Goal: Task Accomplishment & Management: Manage account settings

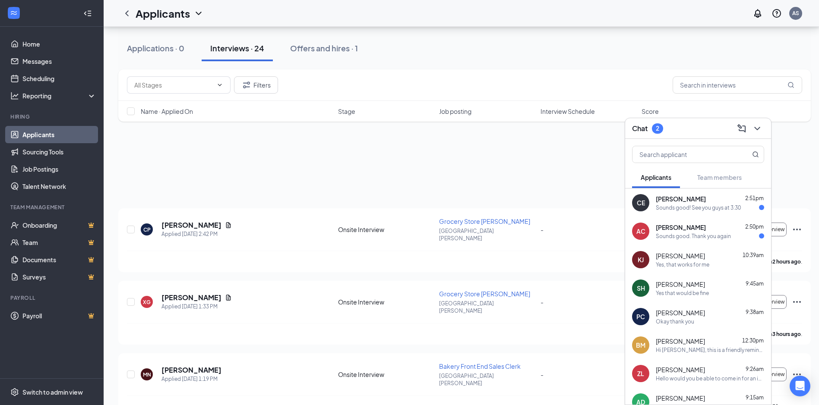
scroll to position [1079, 0]
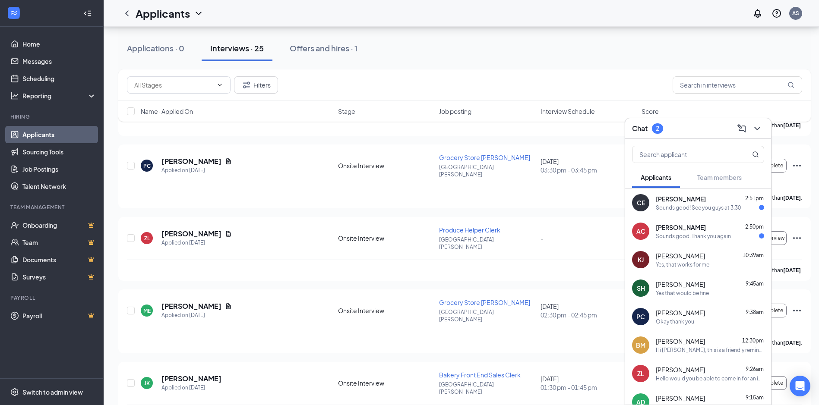
click at [663, 236] on div "Sounds good. Thank you again" at bounding box center [693, 236] width 75 height 7
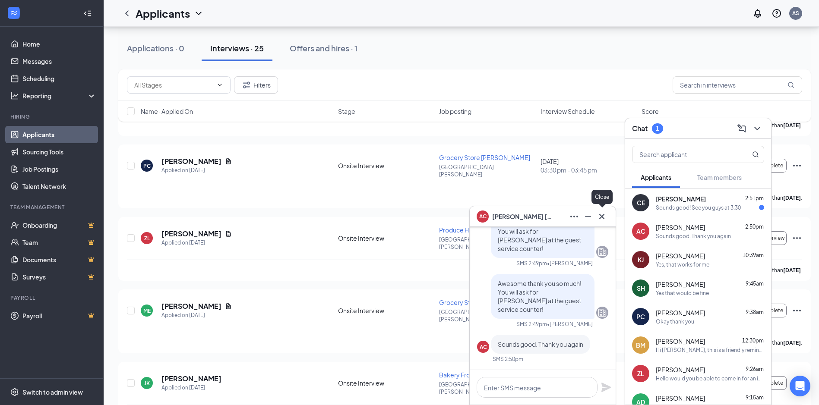
click at [609, 215] on div "AC [PERSON_NAME]" at bounding box center [543, 216] width 146 height 21
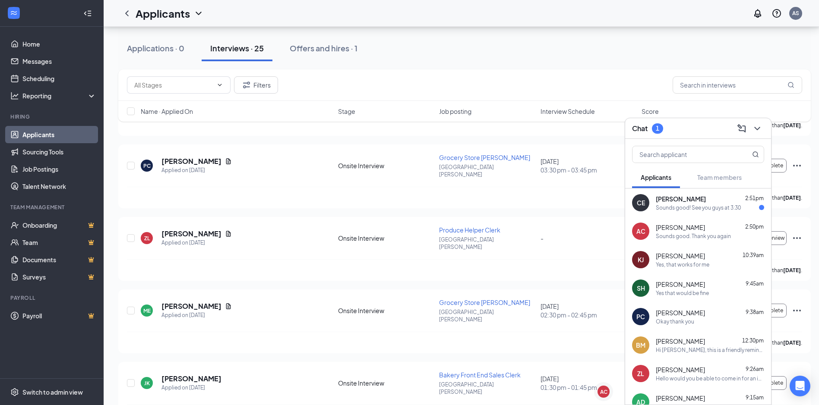
click at [688, 201] on span "[PERSON_NAME]" at bounding box center [681, 199] width 50 height 9
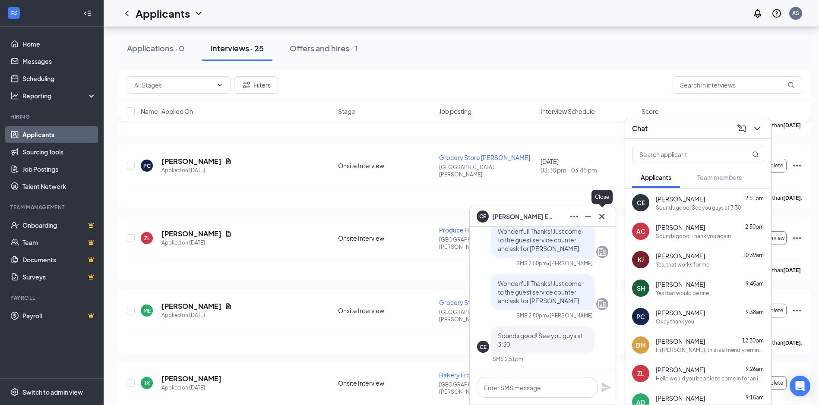
click at [604, 215] on icon "Cross" at bounding box center [602, 217] width 10 height 10
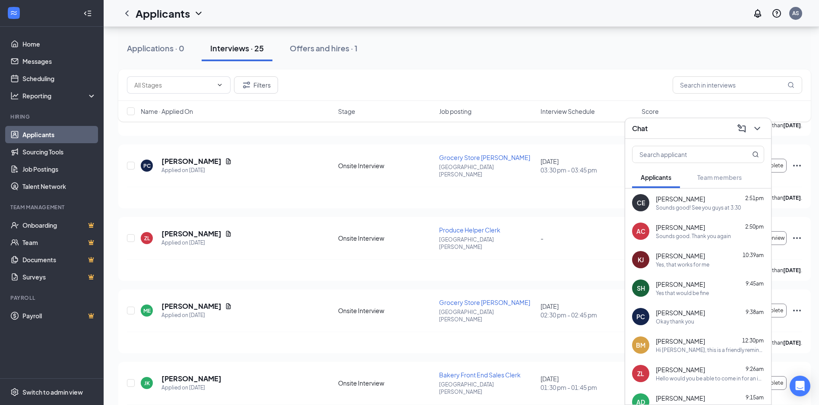
click at [649, 125] on div "Chat" at bounding box center [698, 128] width 132 height 13
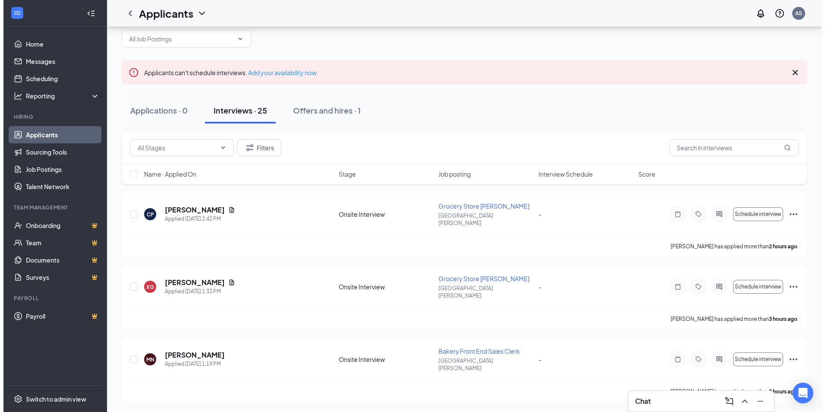
scroll to position [0, 0]
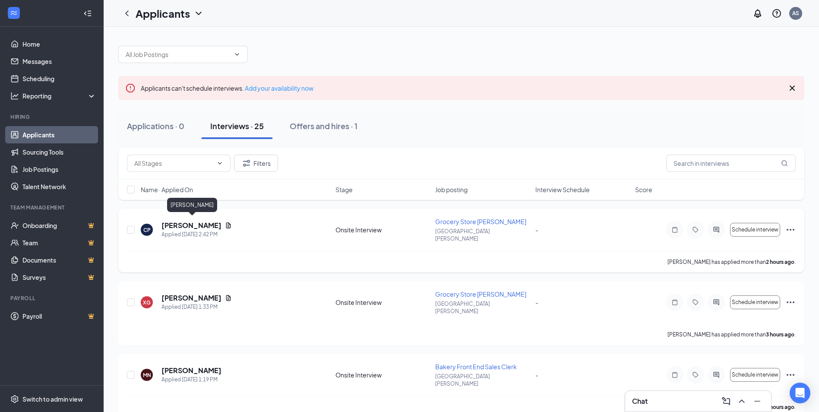
click at [221, 221] on h5 "[PERSON_NAME]" at bounding box center [191, 225] width 60 height 9
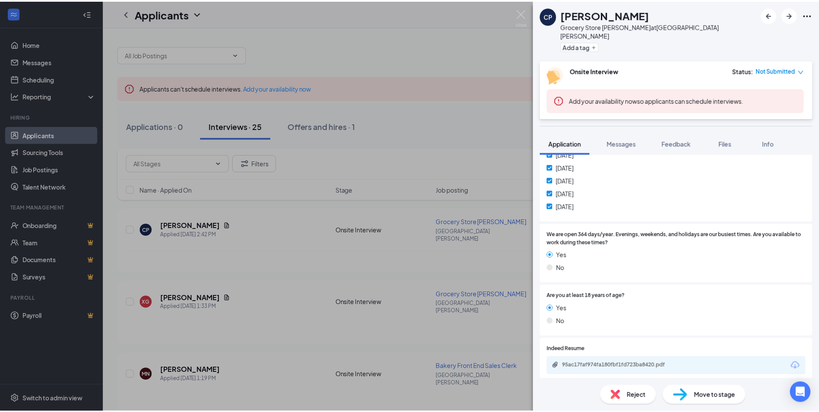
scroll to position [345, 0]
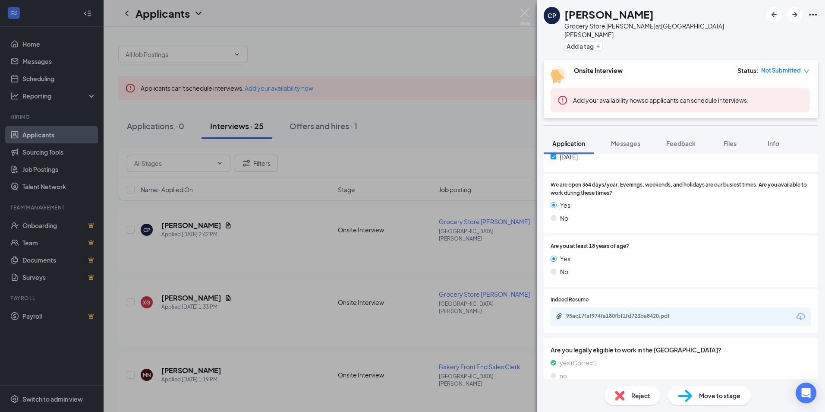
click at [534, 9] on div "CP [PERSON_NAME] Grocery Store [PERSON_NAME] at [GEOGRAPHIC_DATA][PERSON_NAME] …" at bounding box center [412, 206] width 825 height 412
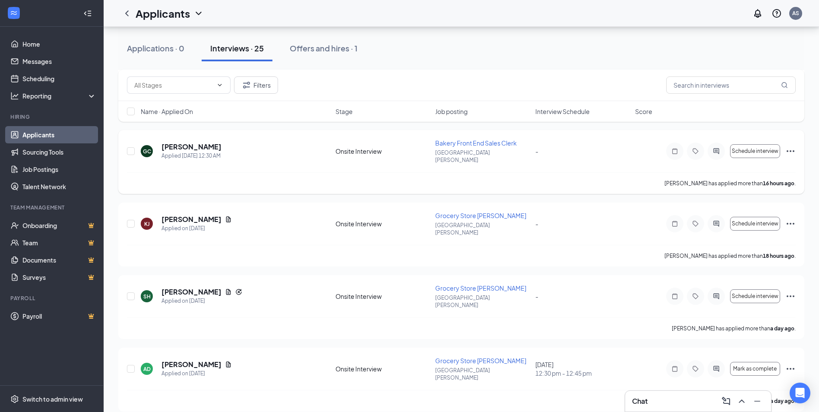
scroll to position [518, 0]
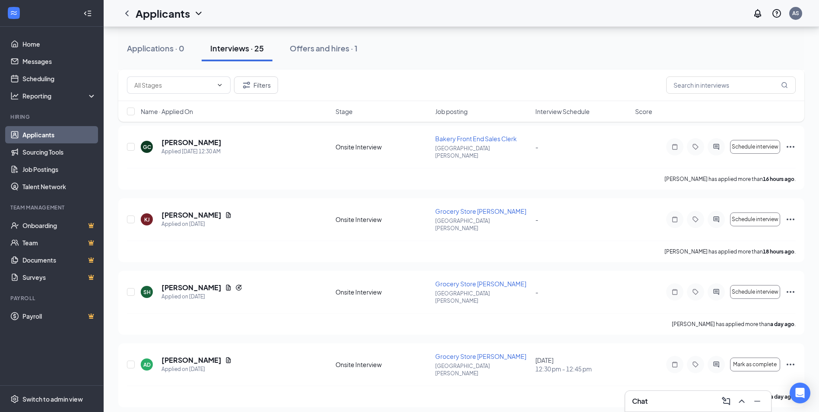
click at [665, 401] on div "Chat" at bounding box center [698, 401] width 132 height 14
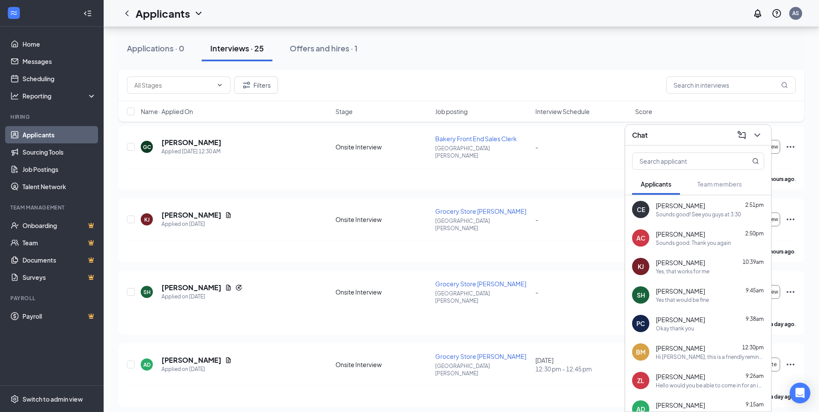
click at [675, 332] on div "Okay thank you" at bounding box center [675, 328] width 38 height 7
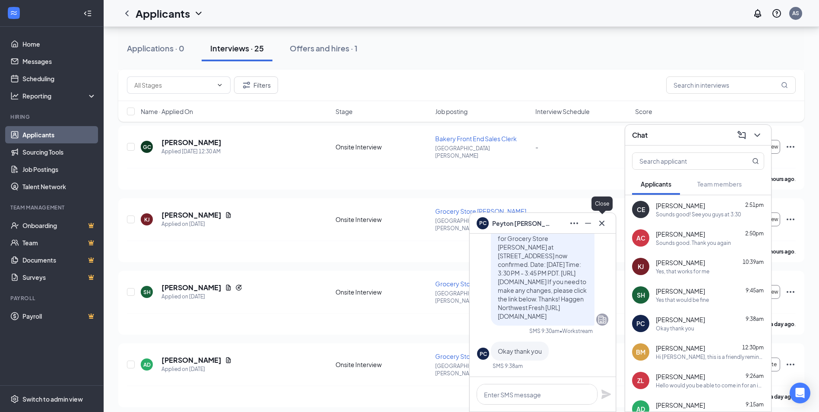
click at [599, 221] on icon "Cross" at bounding box center [602, 223] width 10 height 10
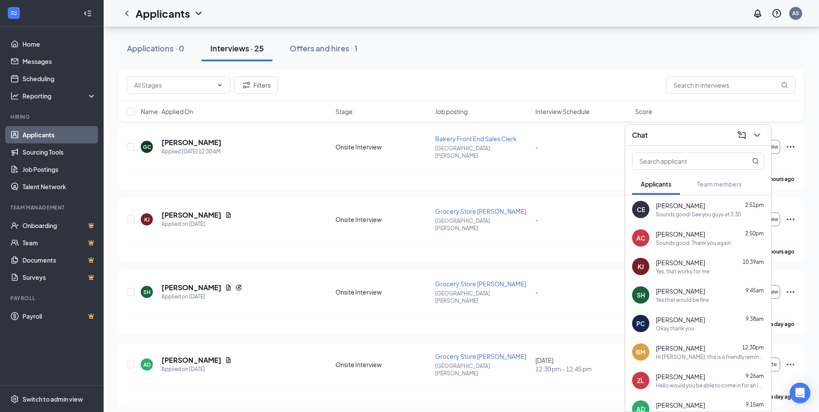
click at [678, 289] on span "[PERSON_NAME]" at bounding box center [680, 291] width 49 height 9
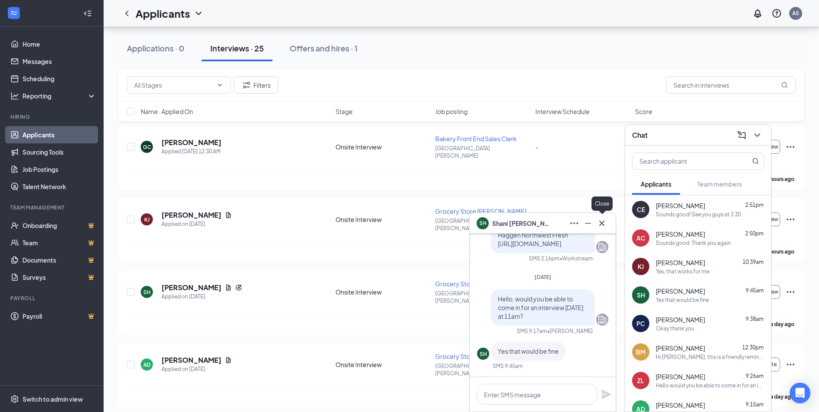
click at [600, 224] on icon "Cross" at bounding box center [602, 223] width 10 height 10
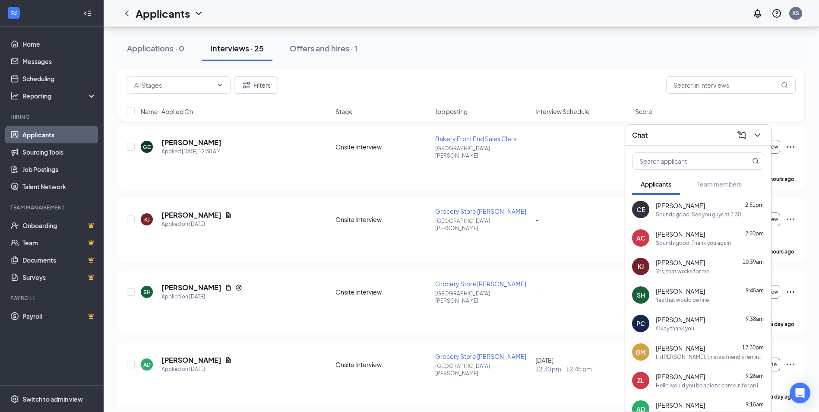
click at [676, 137] on div "Chat" at bounding box center [698, 134] width 132 height 13
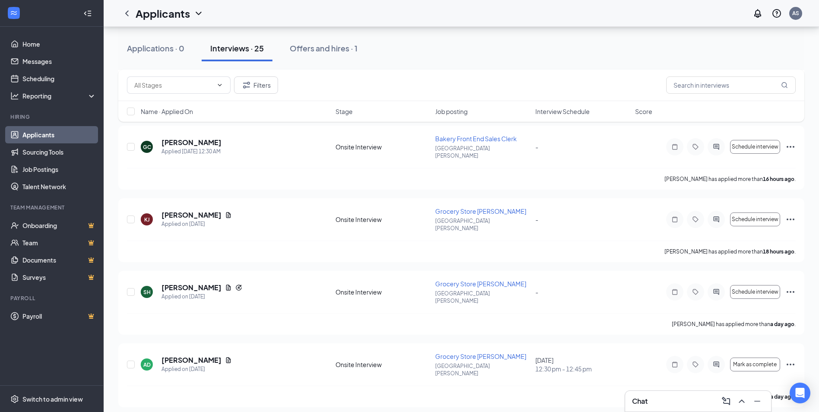
click at [651, 395] on div "Chat" at bounding box center [698, 401] width 132 height 14
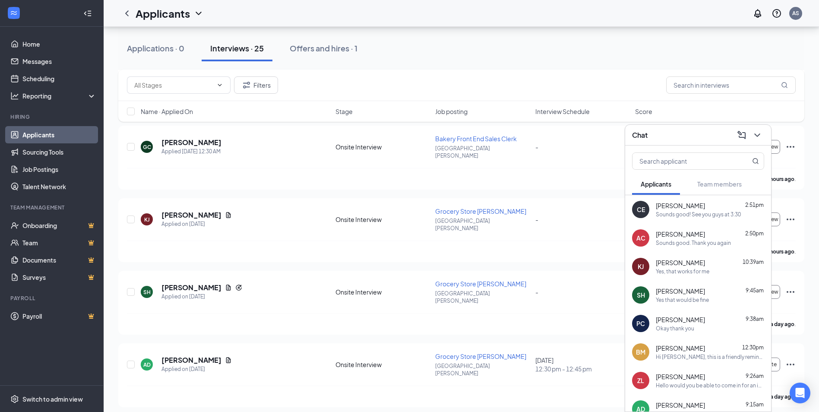
click at [682, 322] on span "[PERSON_NAME]" at bounding box center [680, 319] width 49 height 9
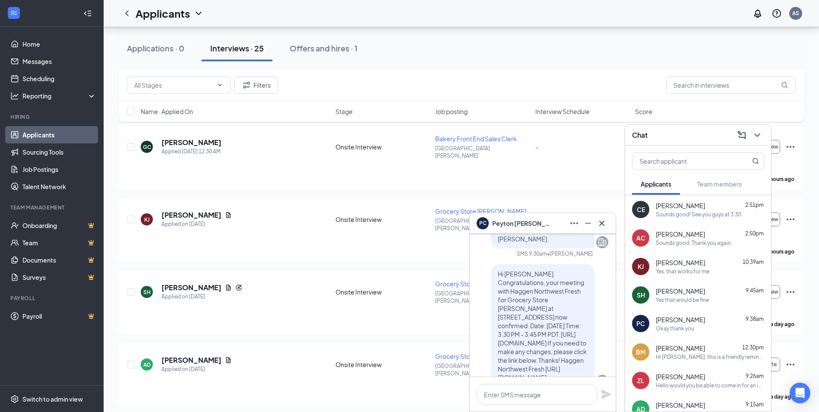
scroll to position [-173, 0]
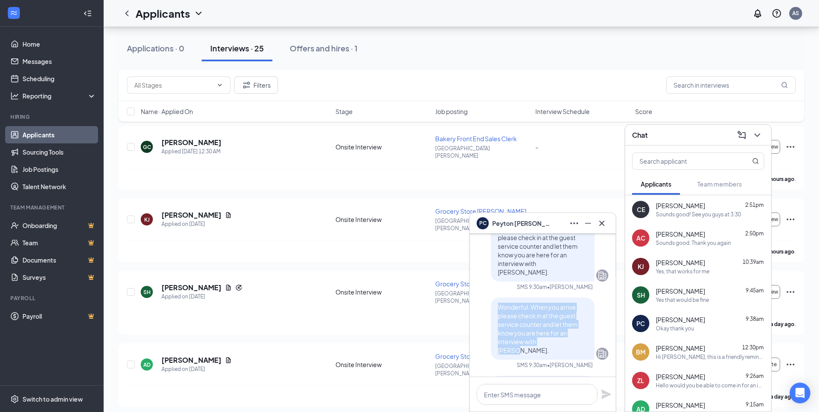
drag, startPoint x: 534, startPoint y: 334, endPoint x: 488, endPoint y: 299, distance: 58.2
click at [491, 299] on div "Wonderful. When you arrive please check in at the guest service counter and let…" at bounding box center [543, 328] width 104 height 62
copy span "Wonderful. When you arrive please check in at the guest service counter and let…"
drag, startPoint x: 696, startPoint y: 304, endPoint x: 678, endPoint y: 305, distance: 18.1
click at [696, 305] on div "SH [PERSON_NAME] 9:45am Yes that would be fine" at bounding box center [698, 295] width 146 height 28
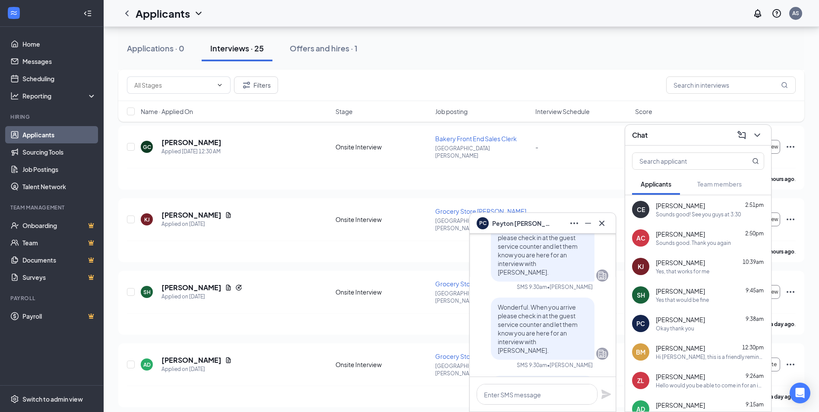
scroll to position [0, 0]
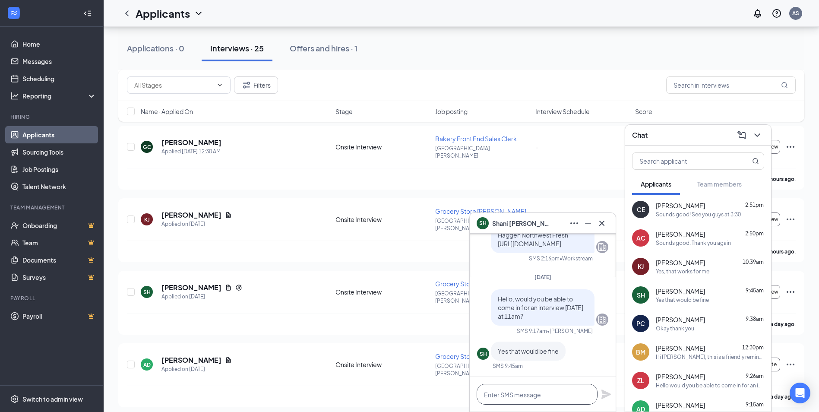
click at [522, 389] on textarea at bounding box center [537, 394] width 121 height 21
paste textarea "Wonderful. When you arrive please check in at the guest service counter and let…"
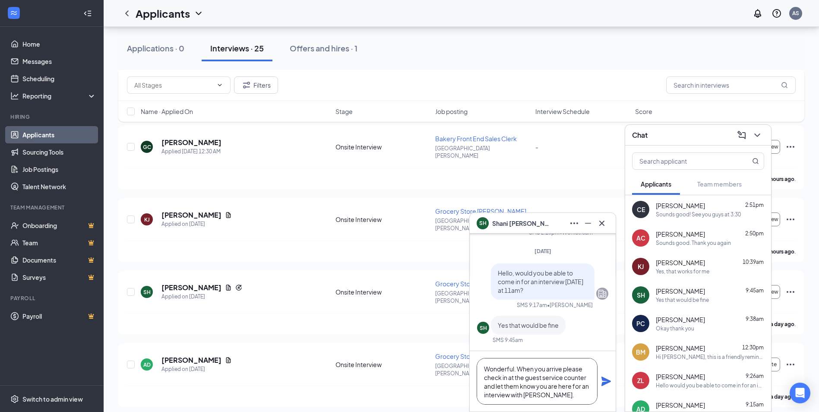
scroll to position [0, 0]
type textarea "Wonderful. When you arrive please check in at the guest service counter and let…"
click at [605, 383] on icon "Plane" at bounding box center [605, 380] width 9 height 9
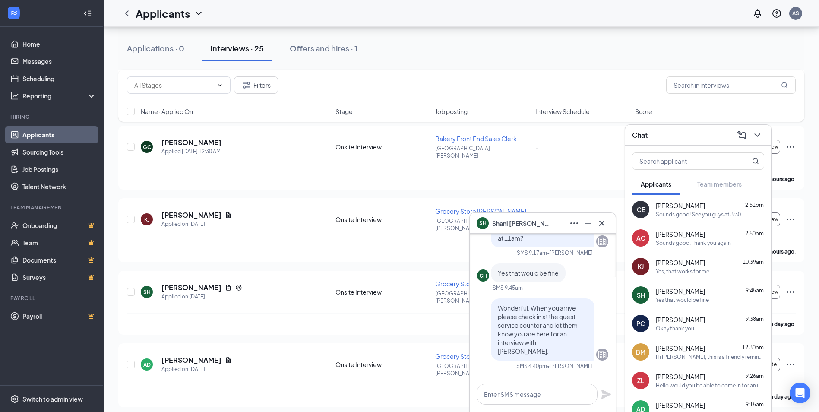
click at [694, 265] on span "[PERSON_NAME]" at bounding box center [680, 262] width 49 height 9
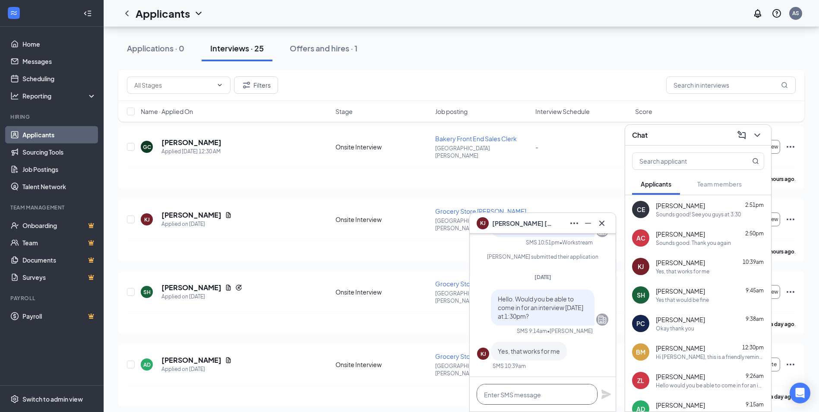
click at [531, 396] on textarea at bounding box center [537, 394] width 121 height 21
paste textarea "Wonderful. When you arrive please check in at the guest service counter and let…"
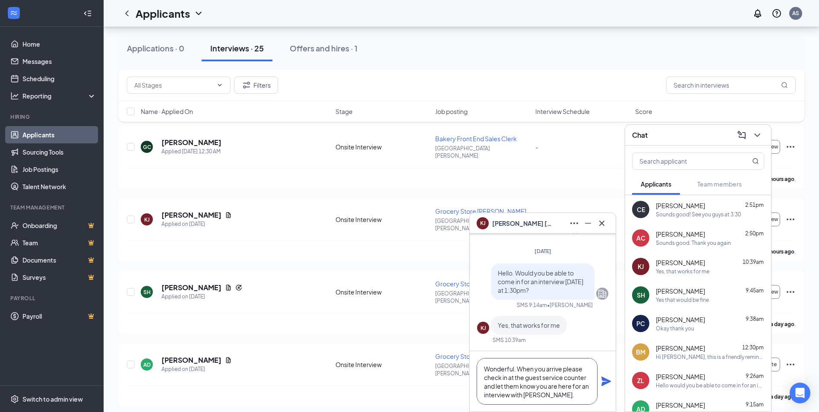
scroll to position [0, 0]
type textarea "Wonderful. When you arrive please check in at the guest service counter and let…"
click at [604, 376] on div "Wonderful. When you arrive please check in at the guest service counter and let…" at bounding box center [543, 381] width 146 height 60
click at [607, 381] on icon "Plane" at bounding box center [605, 380] width 9 height 9
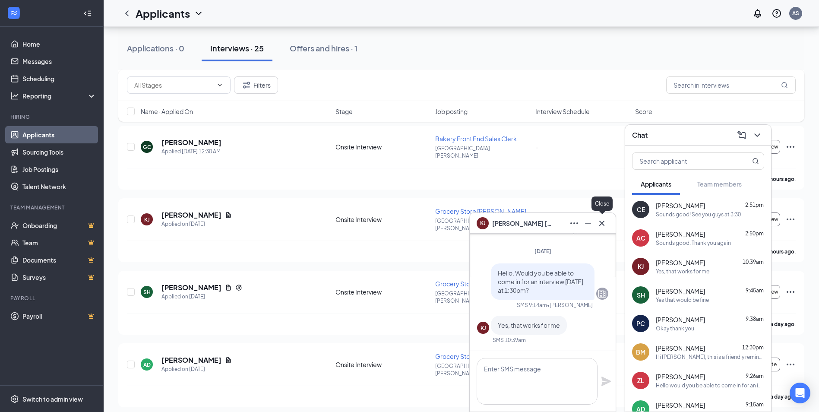
scroll to position [0, 0]
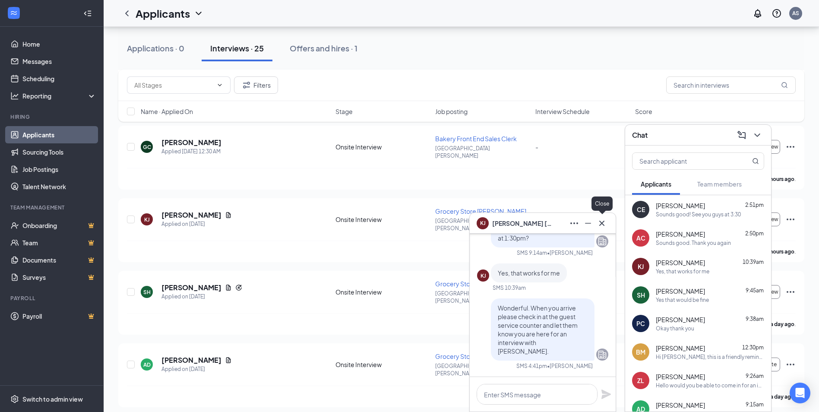
click at [606, 224] on icon "Cross" at bounding box center [602, 223] width 10 height 10
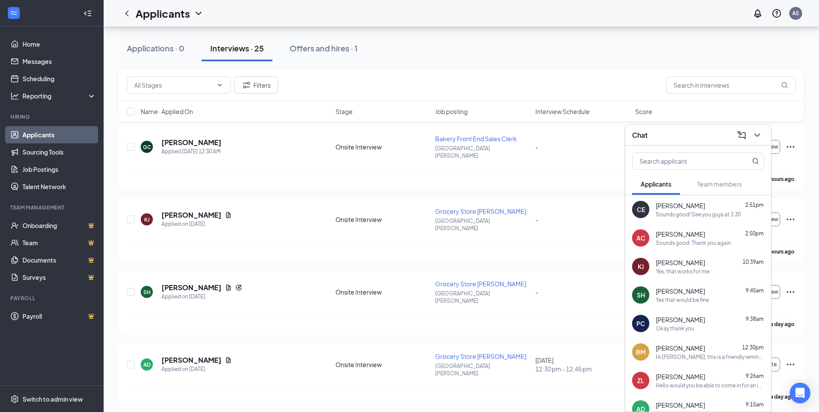
click at [680, 141] on div "Chat" at bounding box center [698, 134] width 132 height 13
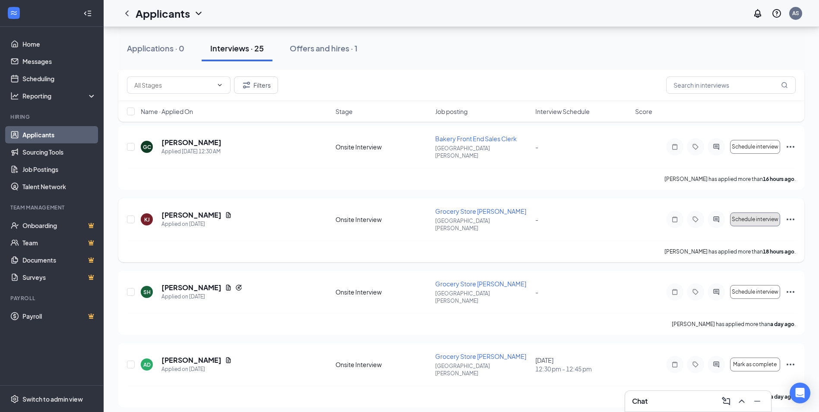
click at [757, 216] on span "Schedule interview" at bounding box center [755, 219] width 47 height 6
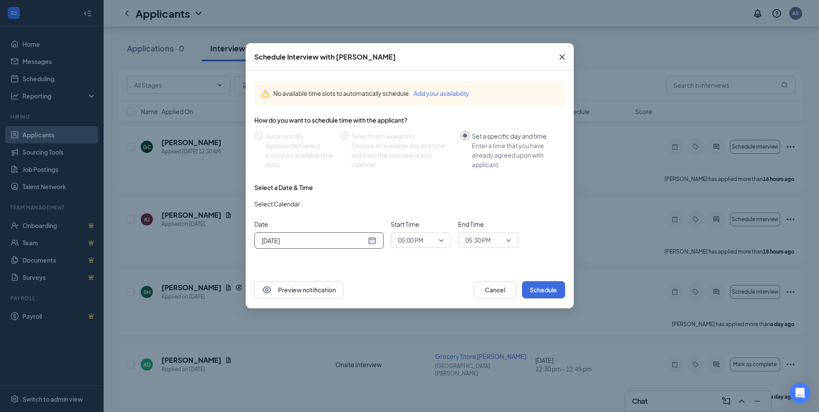
click at [371, 239] on div "[DATE]" at bounding box center [319, 240] width 115 height 9
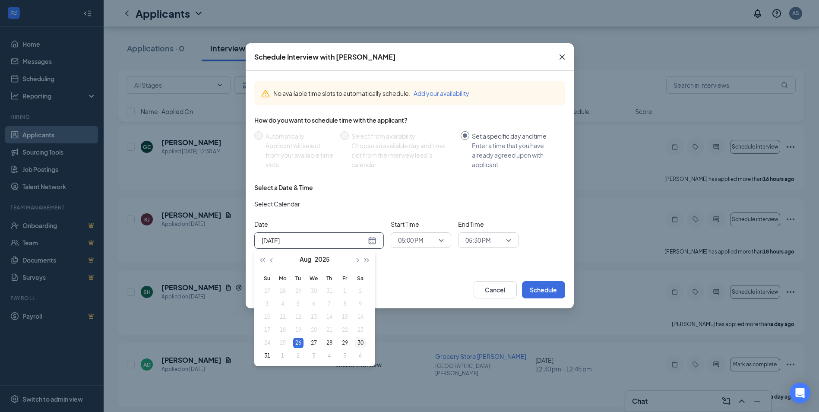
type input "[DATE]"
click at [360, 345] on div "30" at bounding box center [360, 343] width 10 height 10
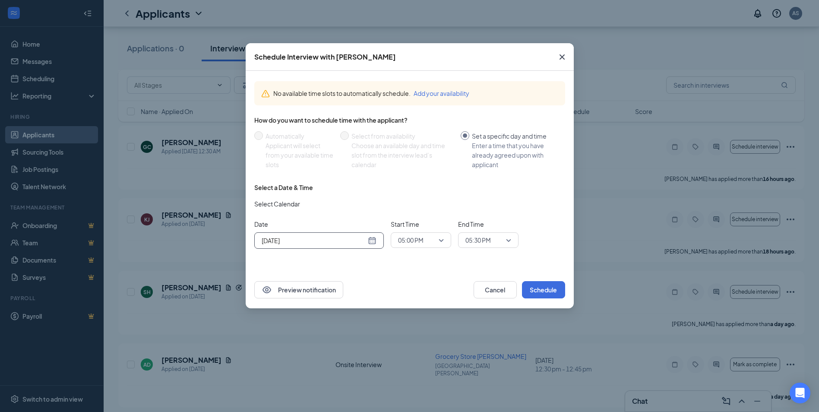
click at [441, 243] on span "05:00 PM" at bounding box center [421, 240] width 46 height 13
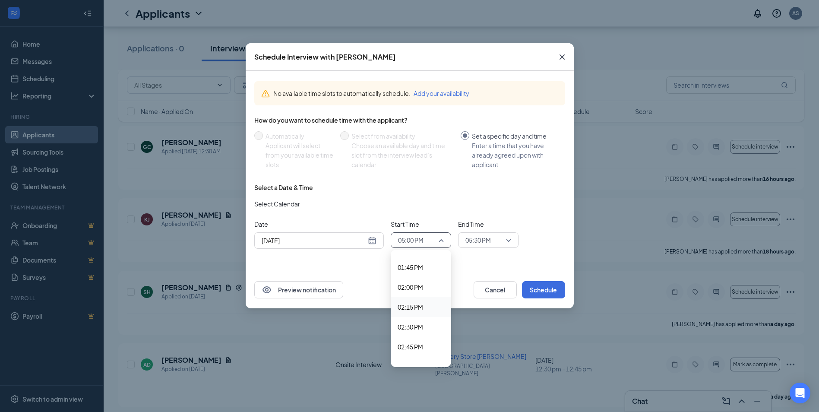
scroll to position [1045, 0]
click at [423, 291] on span "01:30 PM" at bounding box center [410, 290] width 25 height 9
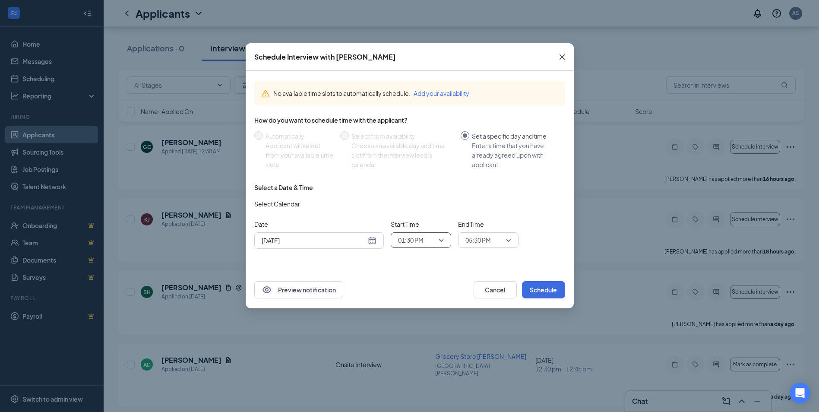
click at [508, 240] on span "05:30 PM" at bounding box center [488, 240] width 46 height 13
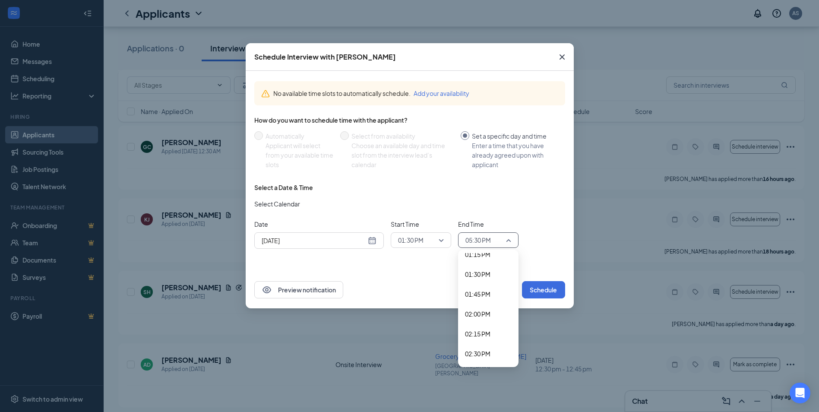
scroll to position [1041, 0]
click at [484, 310] on span "01:45 PM" at bounding box center [477, 313] width 25 height 9
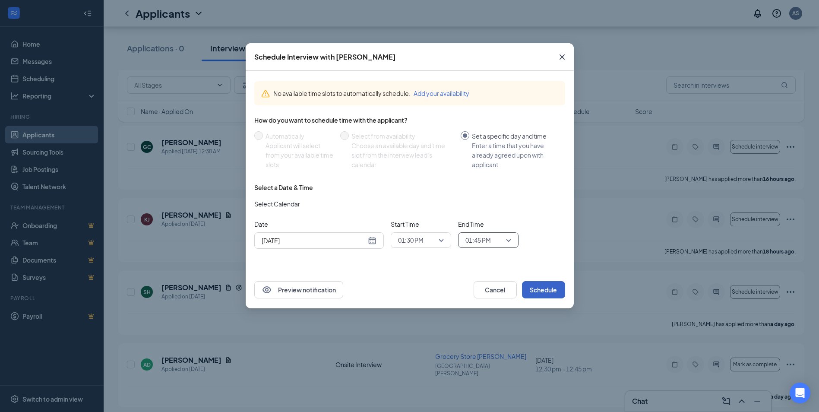
click at [540, 288] on button "Schedule" at bounding box center [543, 289] width 43 height 17
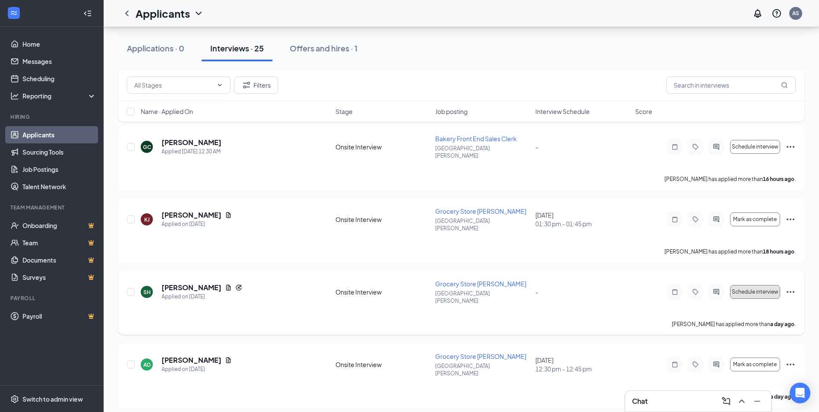
click at [767, 289] on span "Schedule interview" at bounding box center [755, 292] width 47 height 6
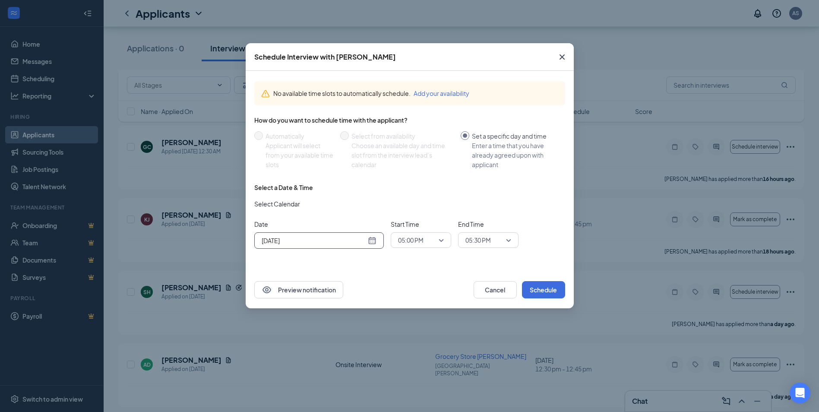
click at [375, 239] on div "[DATE]" at bounding box center [319, 240] width 115 height 9
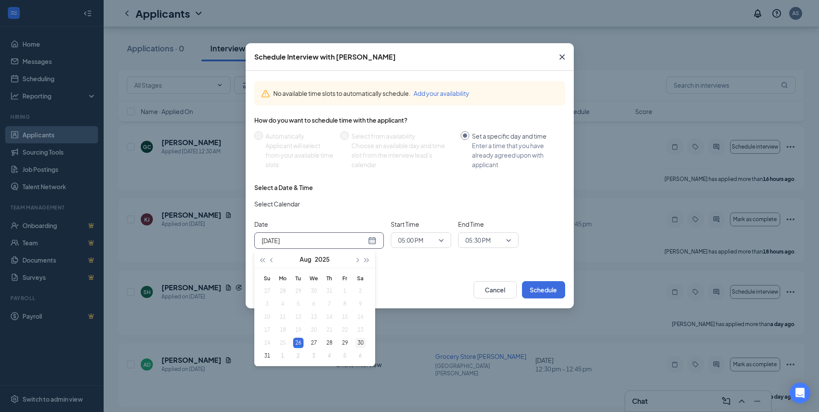
type input "[DATE]"
click at [365, 343] on div "30" at bounding box center [360, 343] width 10 height 10
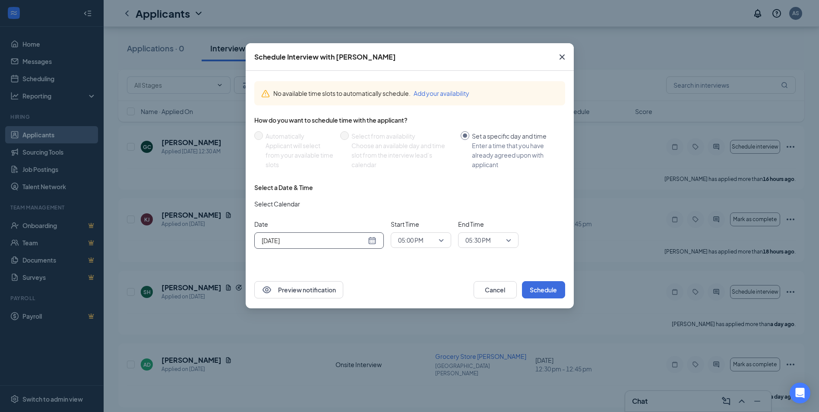
click at [445, 242] on div "05:00 PM" at bounding box center [421, 240] width 60 height 16
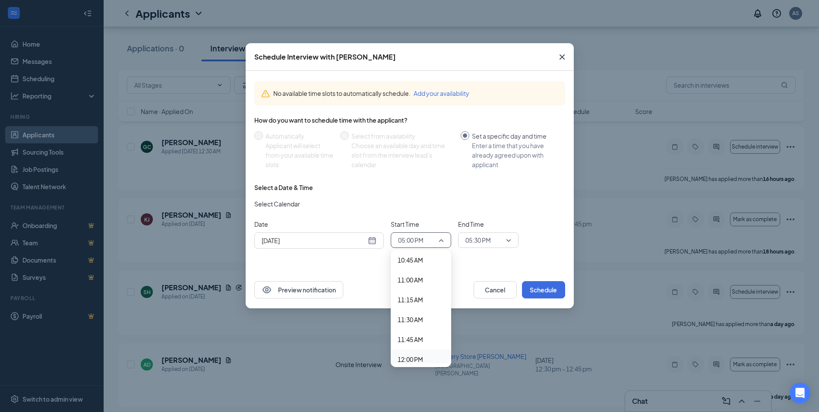
scroll to position [829, 0]
click at [414, 310] on span "11:00 AM" at bounding box center [410, 307] width 25 height 9
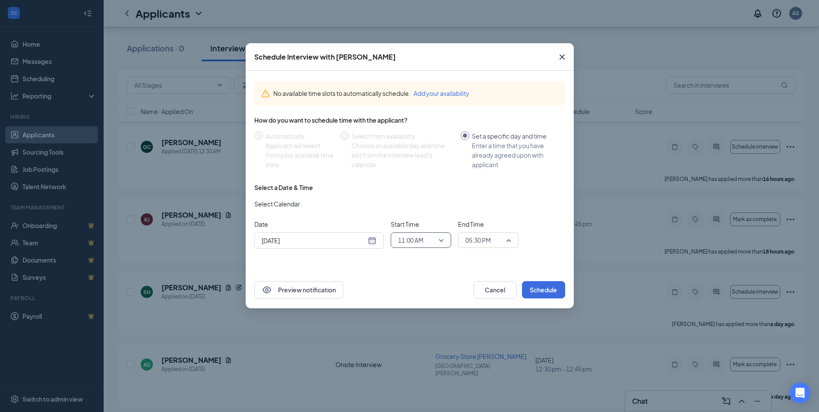
click at [506, 241] on span "05:30 PM" at bounding box center [488, 240] width 46 height 13
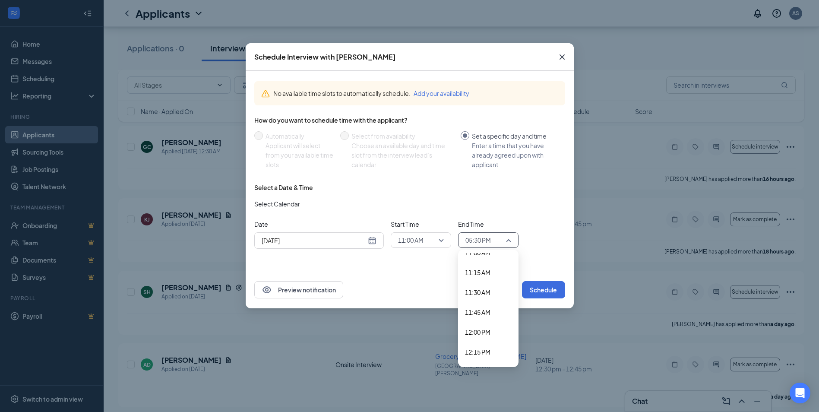
scroll to position [869, 0]
click at [489, 303] on span "11:30 AM" at bounding box center [477, 307] width 25 height 9
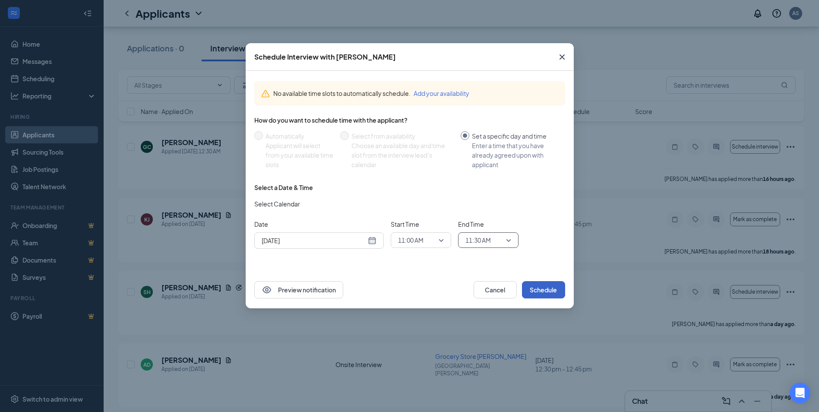
click at [541, 291] on button "Schedule" at bounding box center [543, 289] width 43 height 17
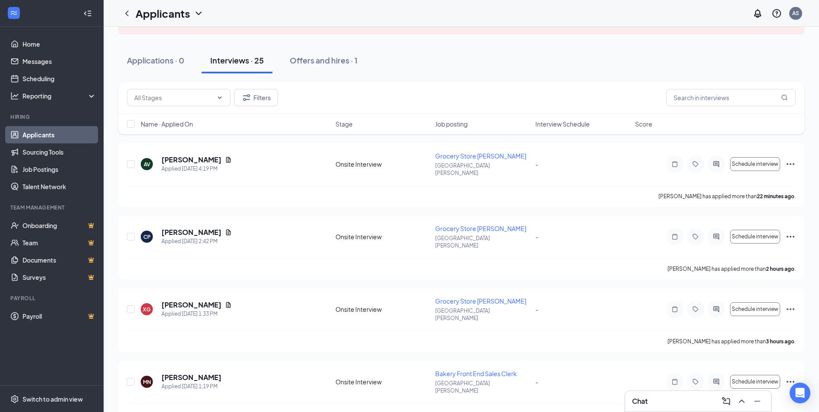
scroll to position [0, 0]
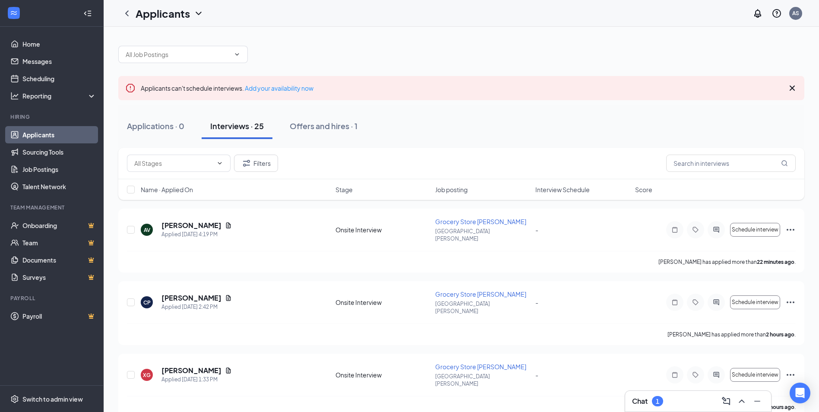
click at [677, 405] on div "Chat 1" at bounding box center [698, 401] width 146 height 21
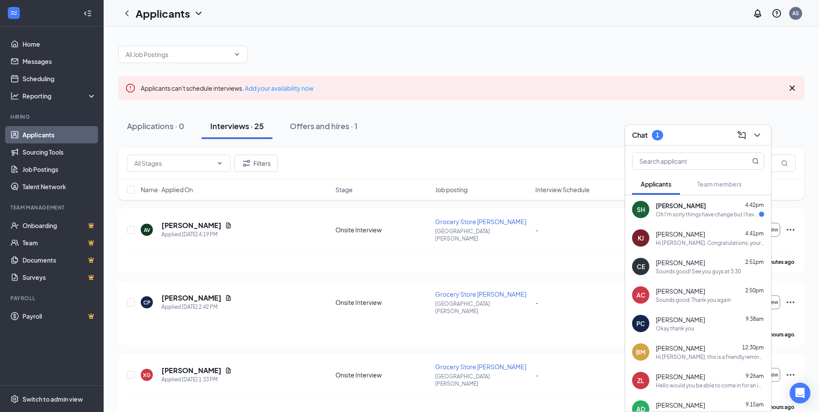
click at [689, 219] on div "SH [PERSON_NAME] 4:42pm Oh I'm sorry things have change but I have to pull my a…" at bounding box center [698, 209] width 146 height 28
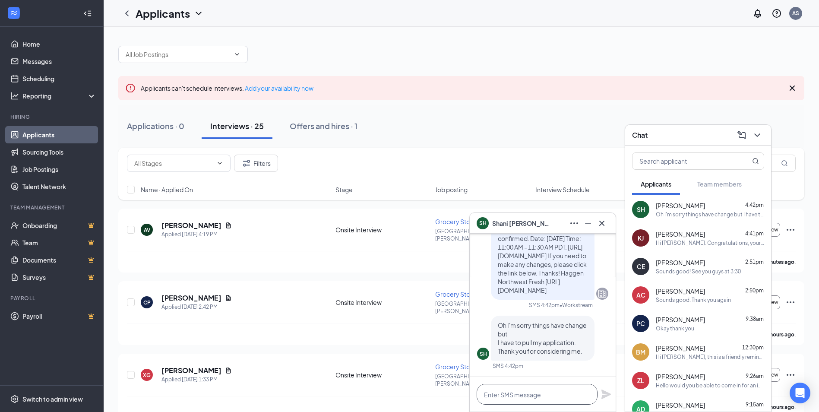
click at [556, 396] on textarea at bounding box center [537, 394] width 121 height 21
type textarea "Okay sounds good thanks"
click at [605, 397] on icon "Plane" at bounding box center [605, 393] width 9 height 9
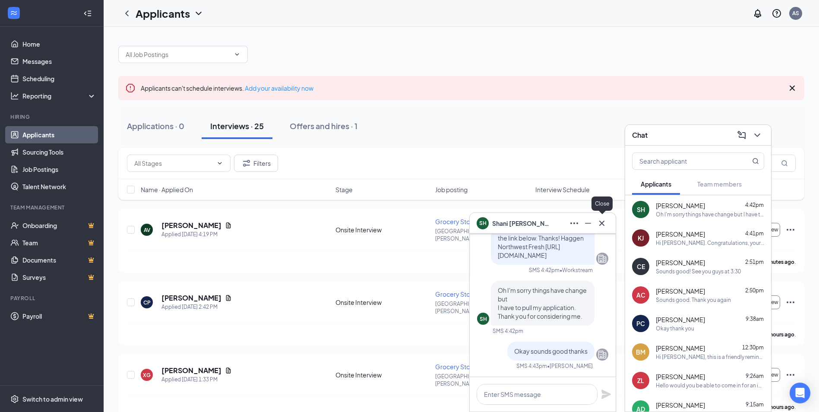
click at [606, 224] on icon "Cross" at bounding box center [602, 223] width 10 height 10
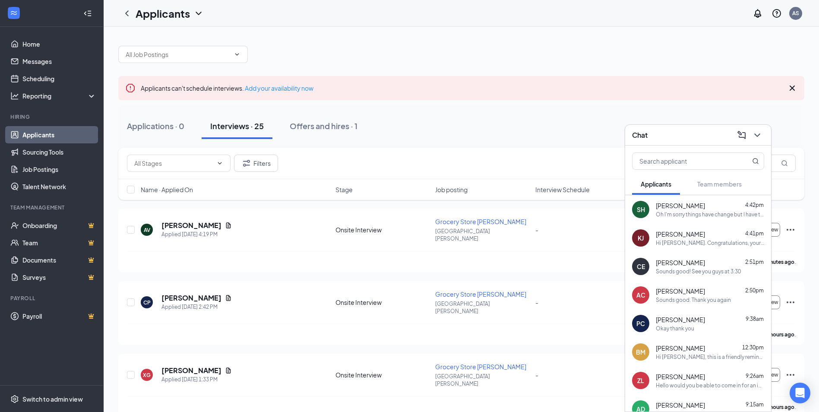
click at [689, 137] on div "Chat" at bounding box center [698, 134] width 132 height 13
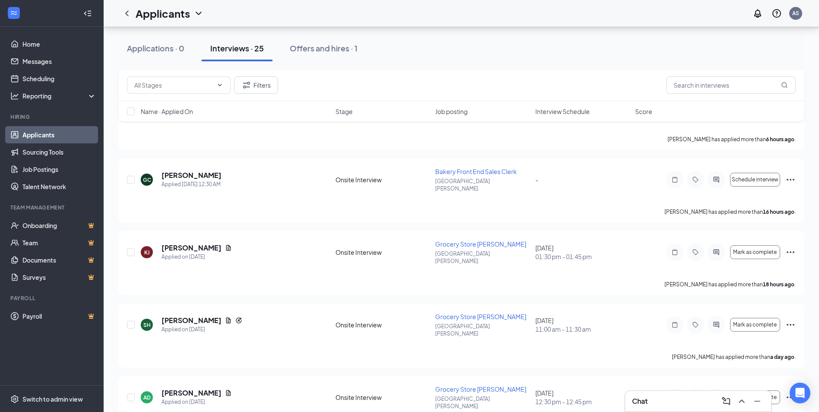
scroll to position [518, 0]
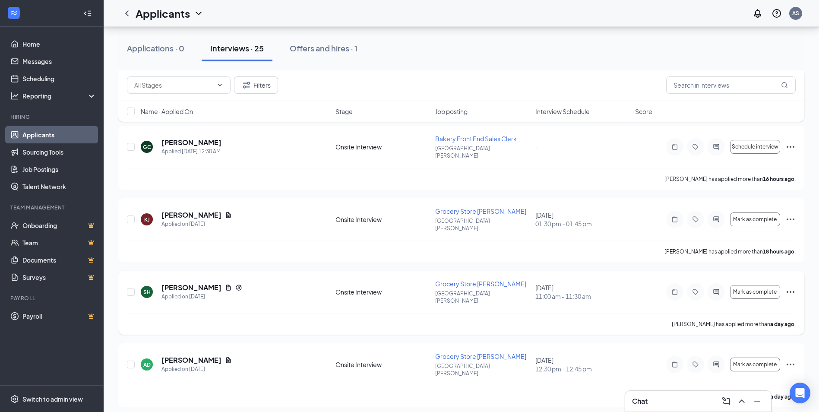
click at [789, 287] on icon "Ellipses" at bounding box center [790, 292] width 10 height 10
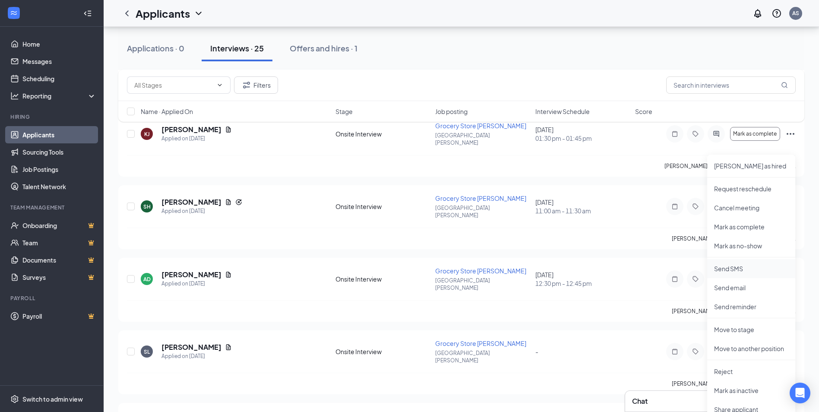
scroll to position [604, 0]
click at [734, 374] on p "Reject" at bounding box center [751, 370] width 74 height 9
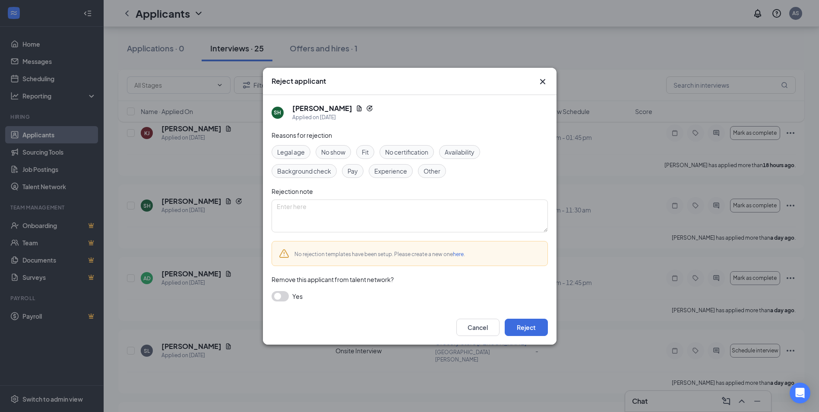
click at [431, 170] on span "Other" at bounding box center [431, 170] width 17 height 9
click at [405, 227] on textarea at bounding box center [410, 215] width 276 height 33
type textarea "Applicant pulled application after setting up interview"
click at [279, 300] on button "button" at bounding box center [280, 296] width 17 height 10
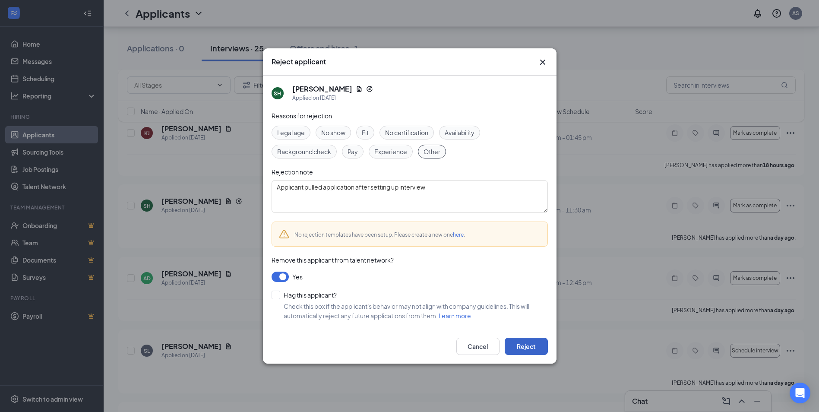
click at [536, 347] on button "Reject" at bounding box center [526, 346] width 43 height 17
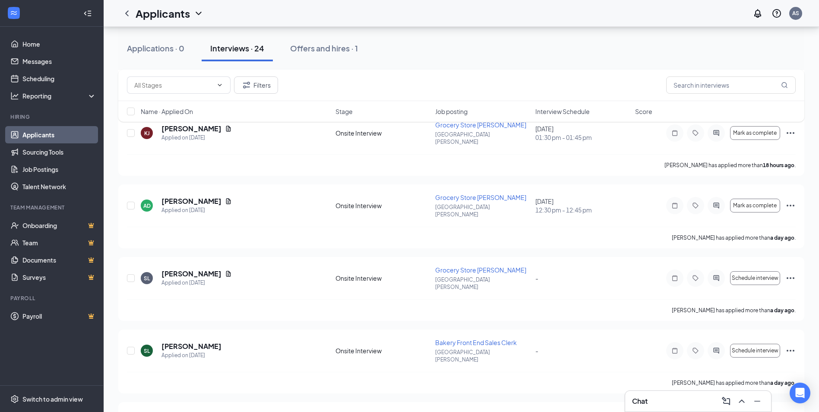
click at [690, 405] on div "Chat" at bounding box center [698, 401] width 132 height 14
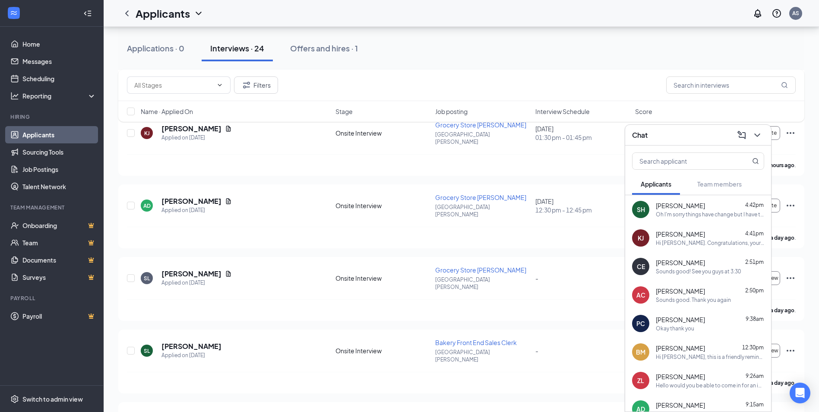
click at [703, 207] on span "[PERSON_NAME]" at bounding box center [680, 205] width 49 height 9
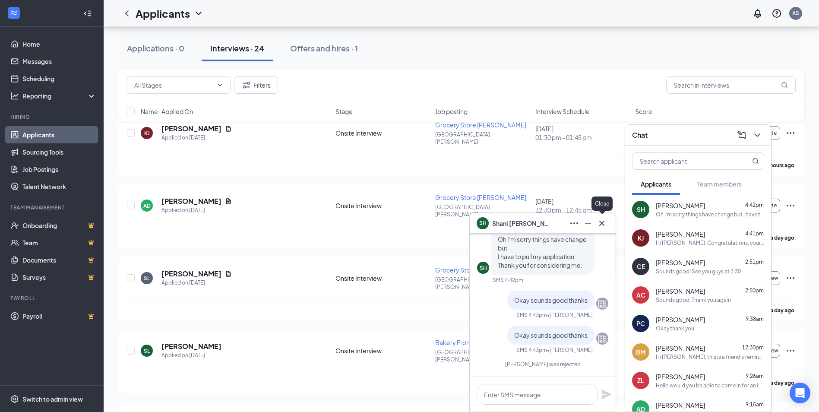
click at [604, 224] on icon "Cross" at bounding box center [602, 223] width 10 height 10
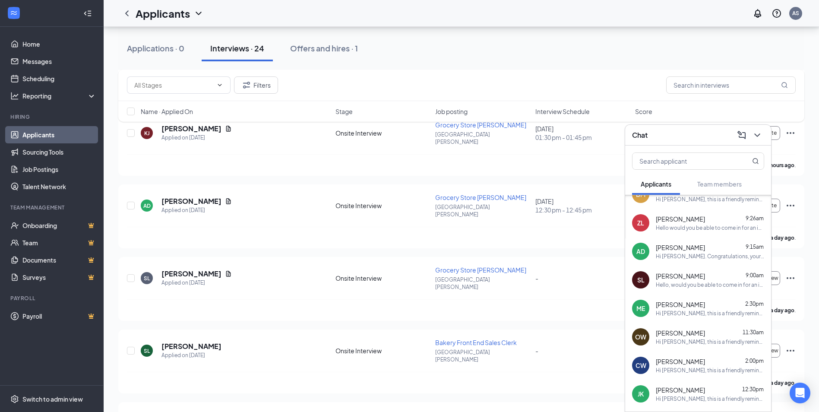
scroll to position [254, 0]
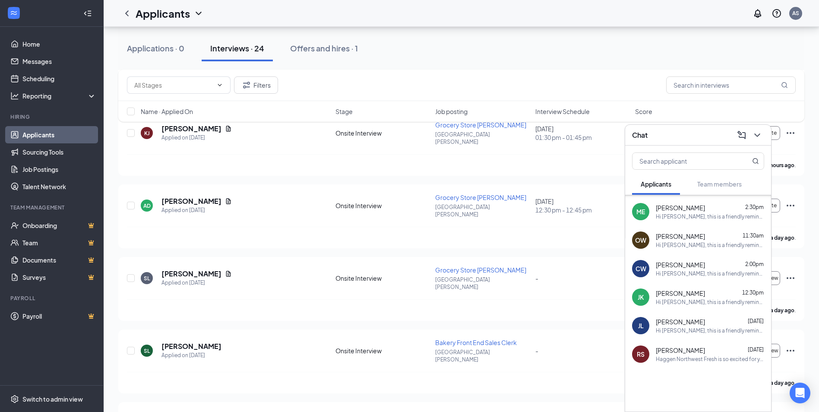
click at [678, 139] on div "Chat" at bounding box center [698, 134] width 132 height 13
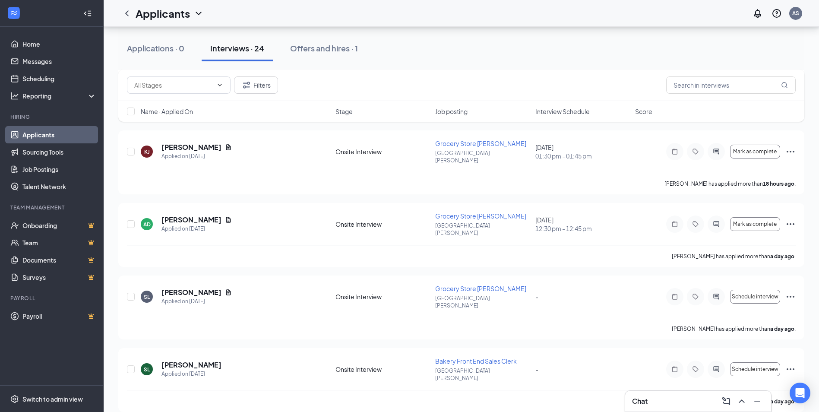
scroll to position [604, 0]
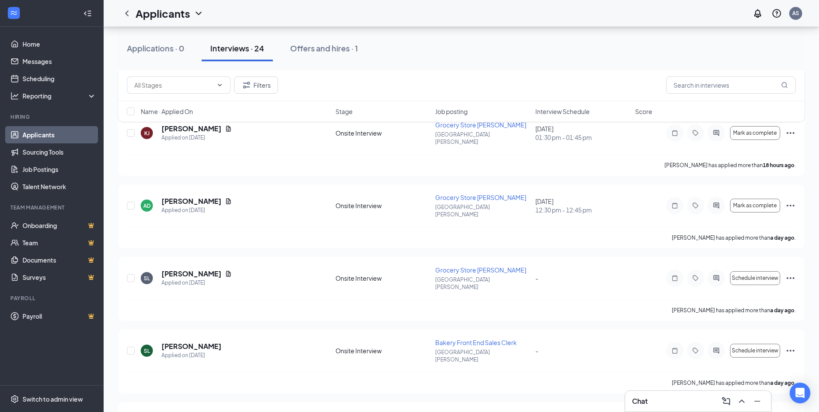
click at [679, 405] on div "Chat" at bounding box center [698, 401] width 132 height 14
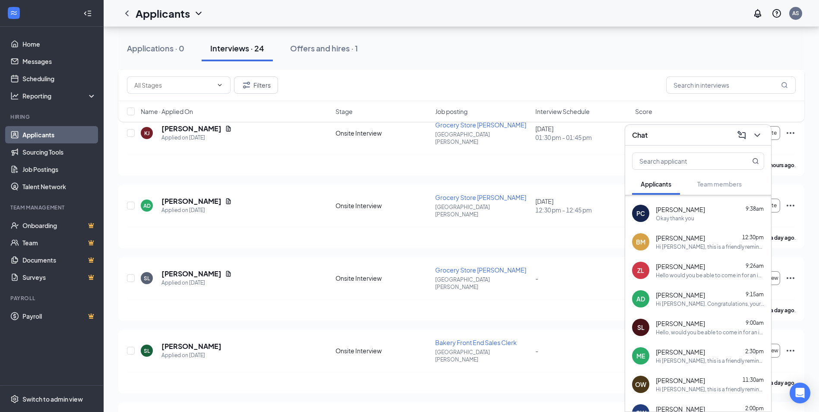
scroll to position [173, 0]
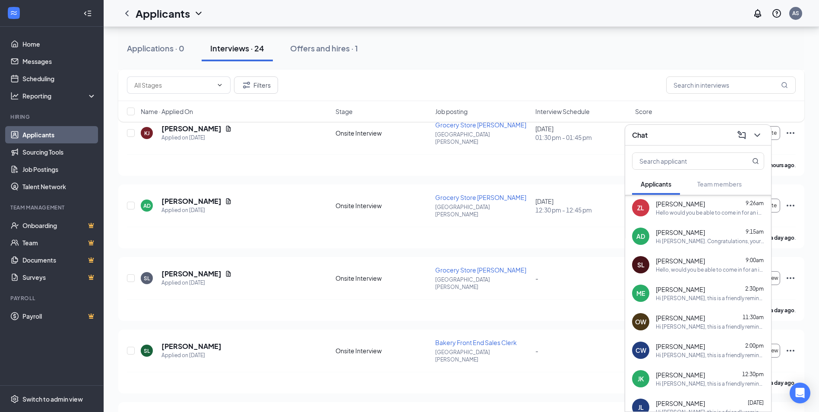
click at [690, 266] on div "Hello, would you be able to come in for an interview [DATE] at 1:30pm?" at bounding box center [710, 269] width 108 height 7
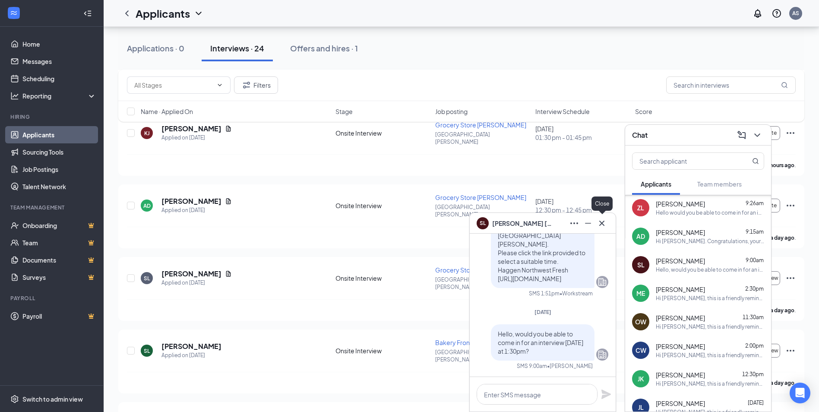
click at [605, 224] on icon "Cross" at bounding box center [602, 223] width 10 height 10
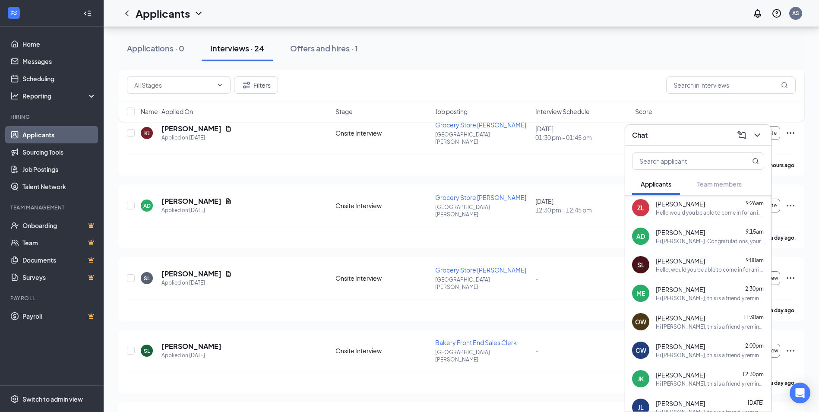
click at [697, 294] on div "Hi [PERSON_NAME], this is a friendly reminder. Your meeting with Haggen Northwe…" at bounding box center [710, 297] width 108 height 7
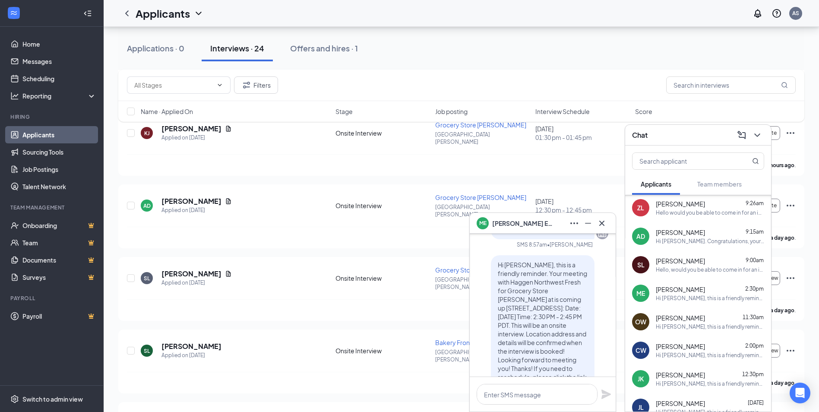
scroll to position [0, 0]
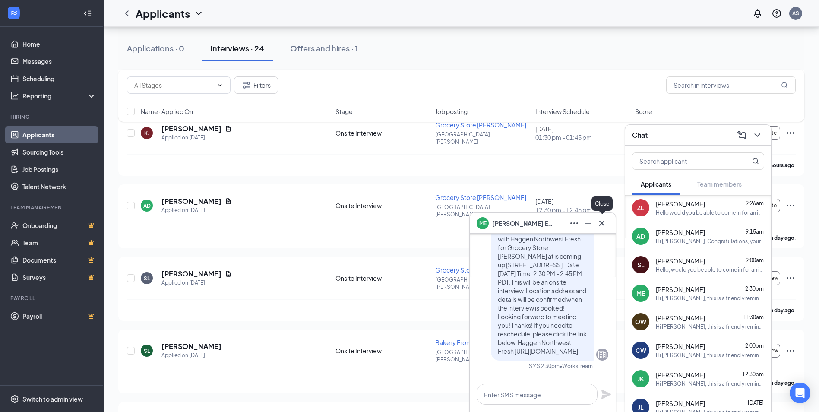
click at [605, 220] on icon "Cross" at bounding box center [602, 223] width 10 height 10
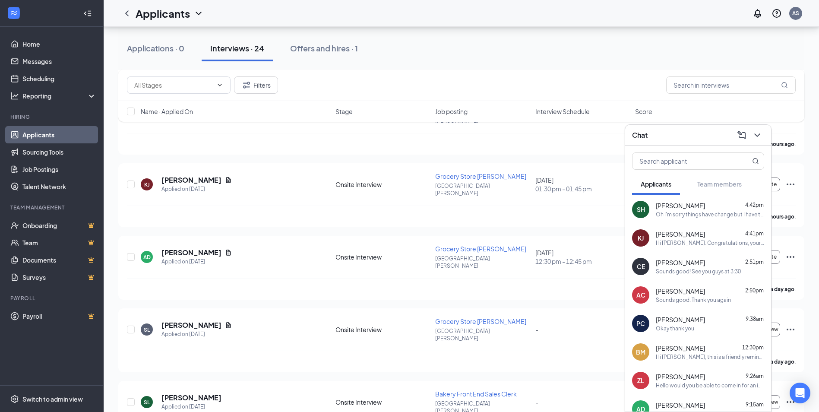
scroll to position [475, 0]
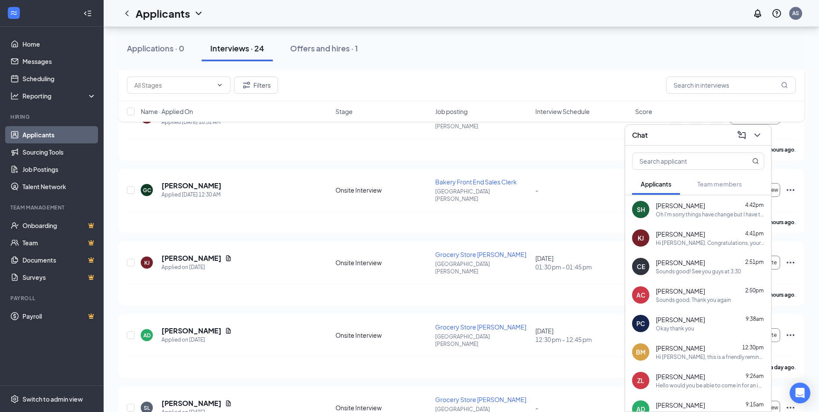
click at [691, 136] on div "Chat" at bounding box center [698, 134] width 132 height 13
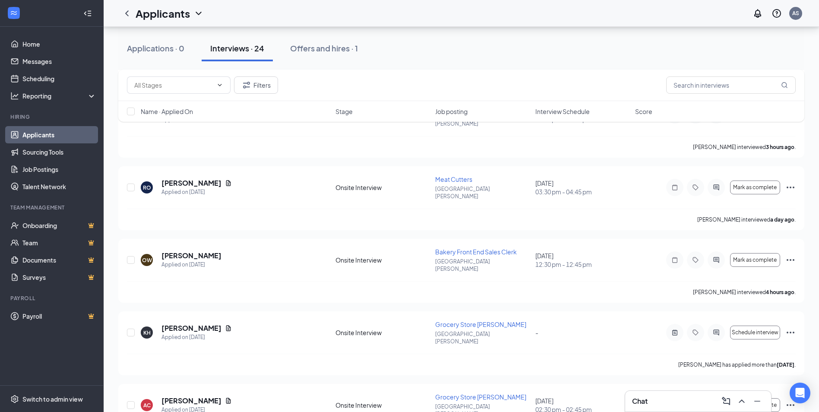
scroll to position [1373, 0]
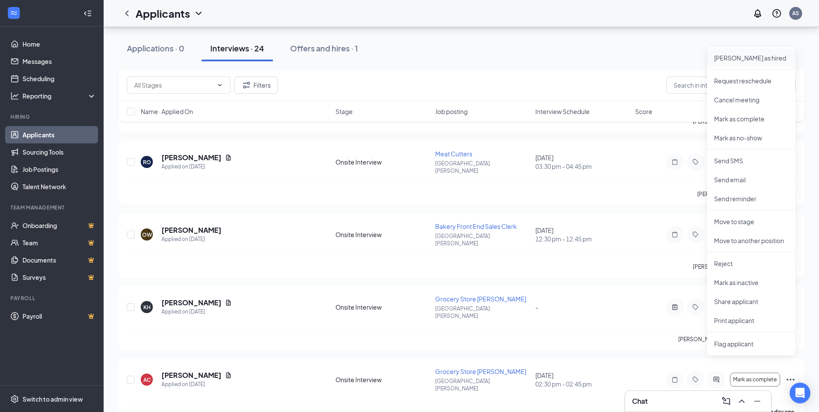
click at [742, 57] on p "[PERSON_NAME] as hired" at bounding box center [751, 58] width 74 height 9
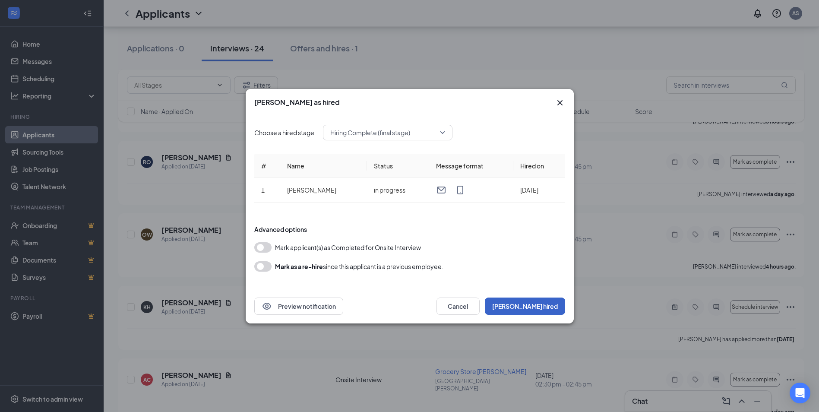
click at [537, 304] on button "Mark hired" at bounding box center [525, 305] width 80 height 17
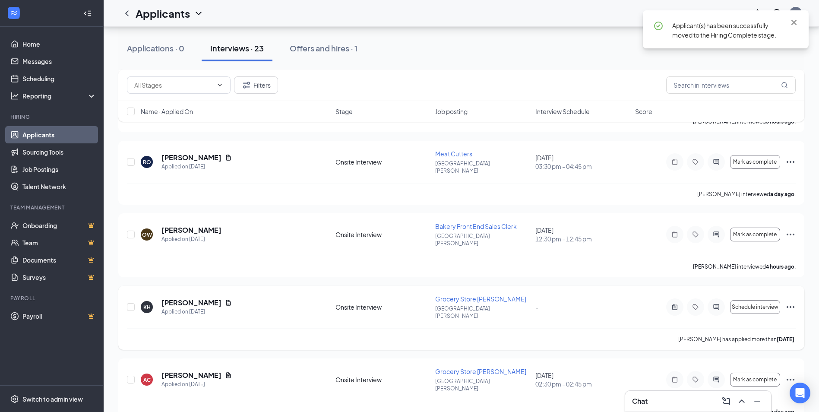
scroll to position [1308, 0]
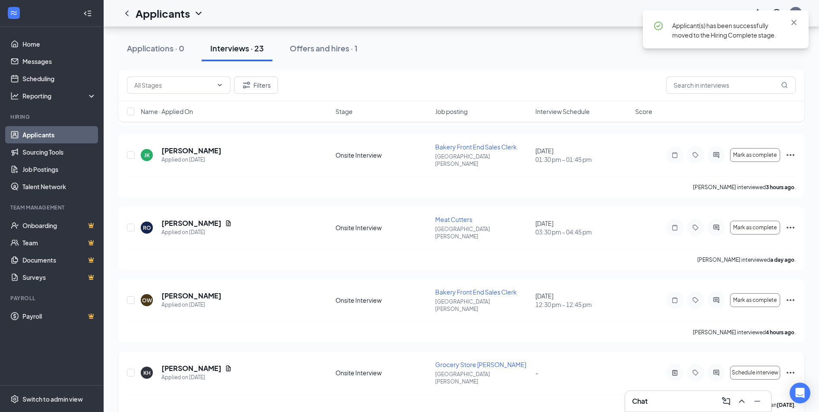
click at [793, 367] on icon "Ellipses" at bounding box center [790, 372] width 10 height 10
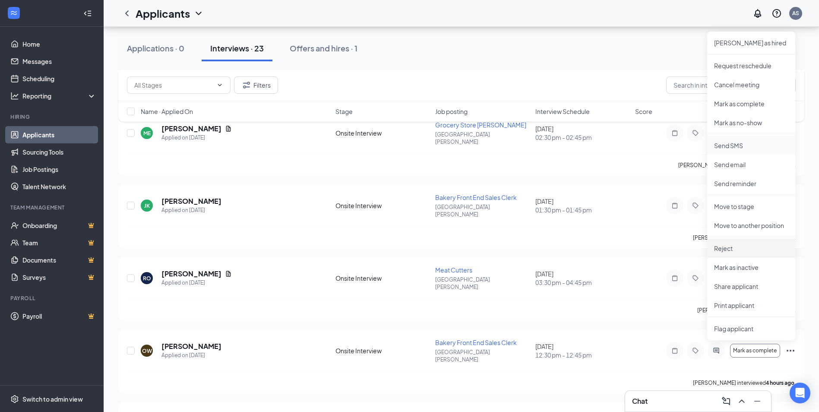
scroll to position [1178, 0]
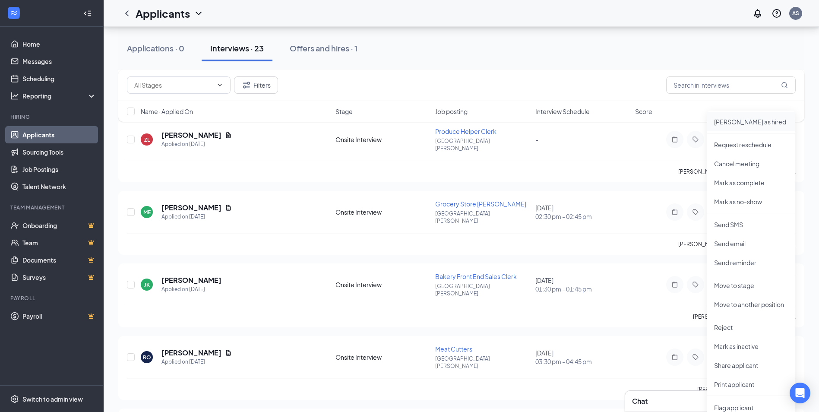
click at [749, 119] on p "[PERSON_NAME] as hired" at bounding box center [751, 121] width 74 height 9
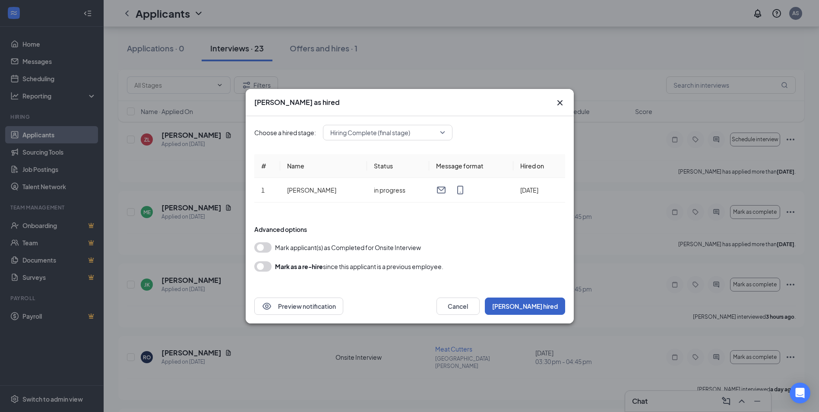
click at [556, 307] on button "Mark hired" at bounding box center [525, 305] width 80 height 17
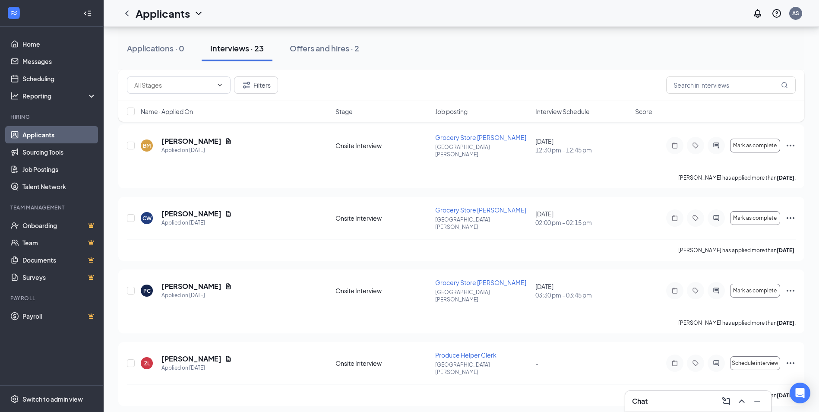
scroll to position [940, 0]
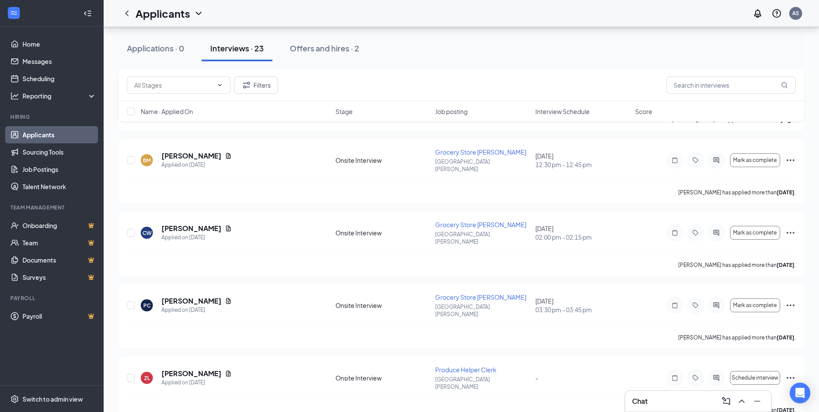
click at [694, 403] on div "Chat" at bounding box center [698, 401] width 132 height 14
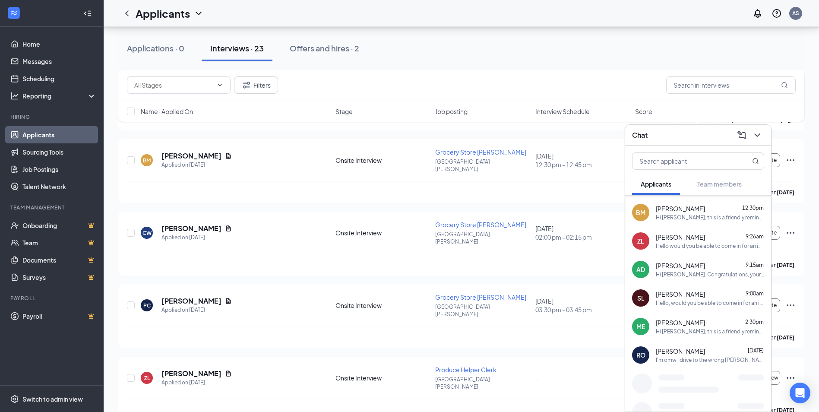
scroll to position [112, 0]
click at [708, 240] on div "Zion Lewis 9:26am Hello would you be able to come in for an interview on Saturd…" at bounding box center [710, 240] width 108 height 17
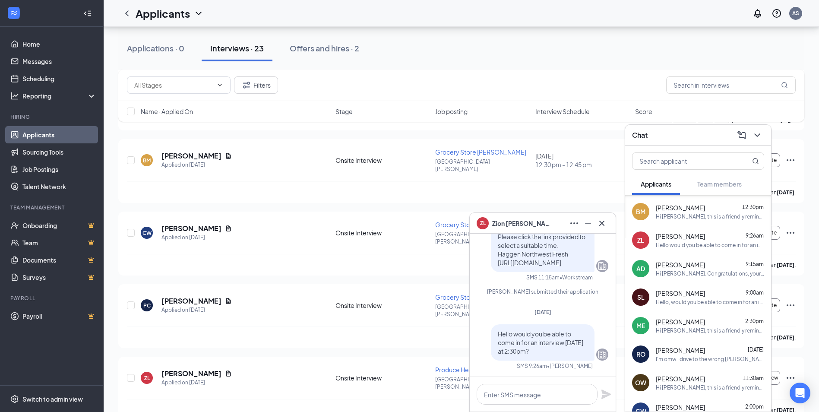
click at [548, 227] on div "ZL Zion Lewis" at bounding box center [543, 223] width 132 height 14
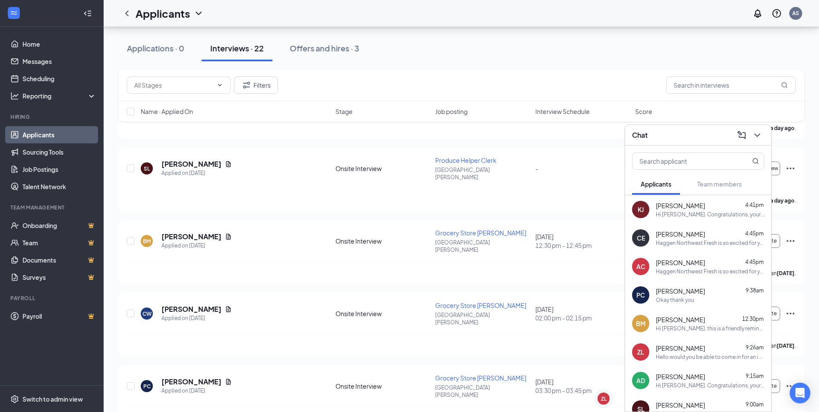
scroll to position [853, 0]
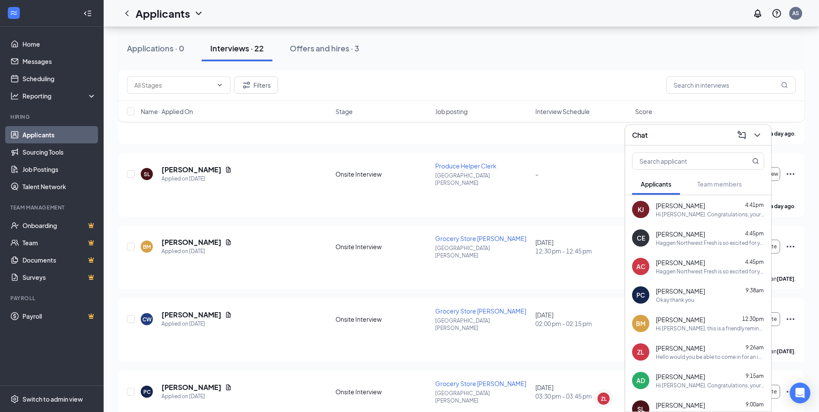
click at [696, 138] on div "Chat" at bounding box center [698, 134] width 132 height 13
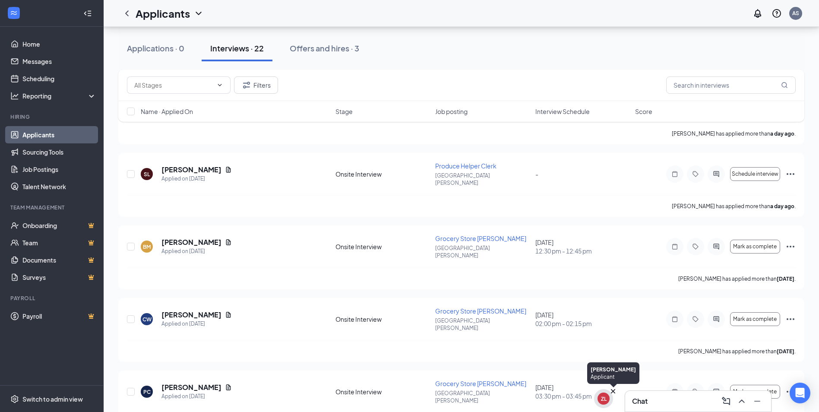
click at [613, 389] on icon "Cross" at bounding box center [613, 391] width 9 height 9
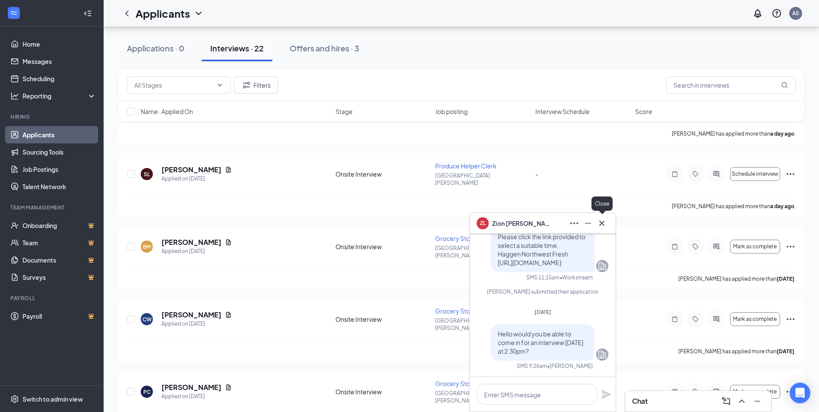
click at [600, 224] on icon "Cross" at bounding box center [602, 223] width 10 height 10
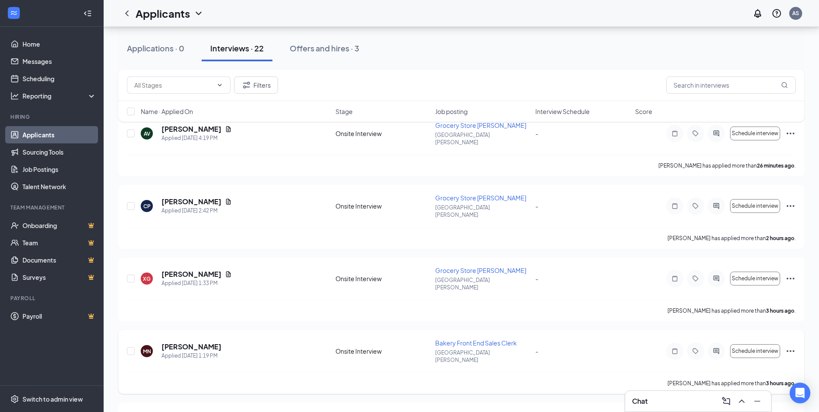
scroll to position [0, 0]
